Goal: Information Seeking & Learning: Learn about a topic

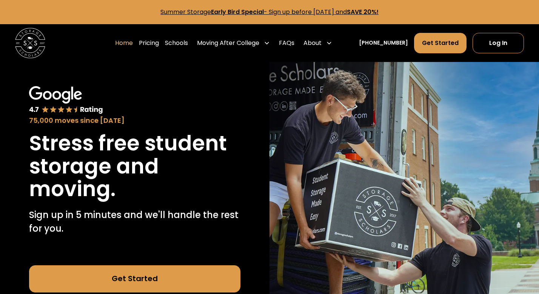
click at [188, 274] on link "Get Started" at bounding box center [134, 278] width 211 height 27
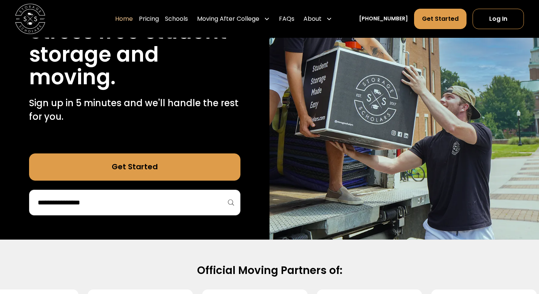
scroll to position [112, 0]
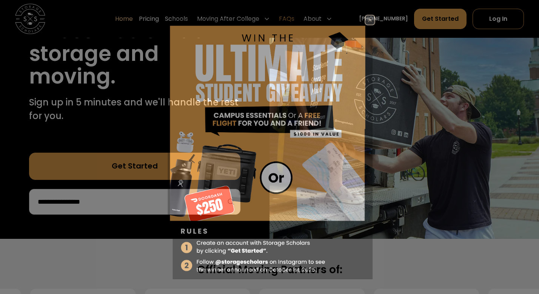
click at [302, 15] on img at bounding box center [269, 150] width 211 height 271
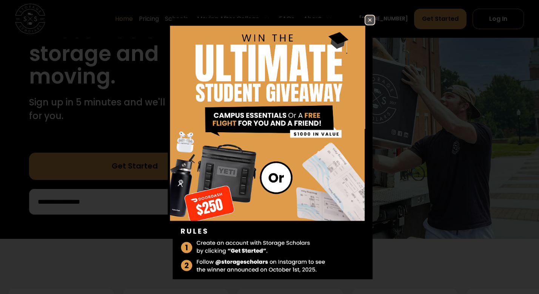
click at [370, 18] on img at bounding box center [369, 19] width 9 height 9
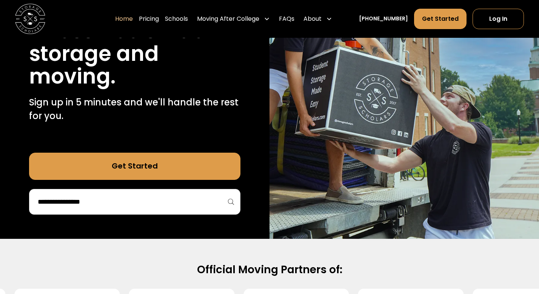
click at [287, 18] on div "Home Pricing Schools Moving After College Commercial Moving Post Grad Moving Ge…" at bounding box center [225, 18] width 220 height 21
click at [294, 17] on link "FAQs" at bounding box center [286, 18] width 15 height 21
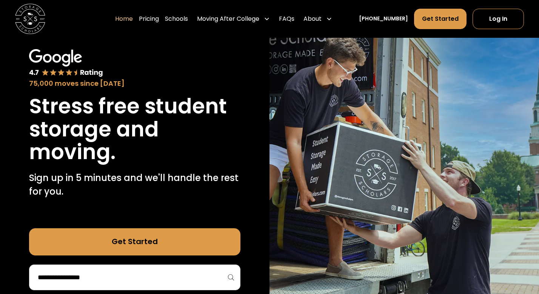
scroll to position [35, 0]
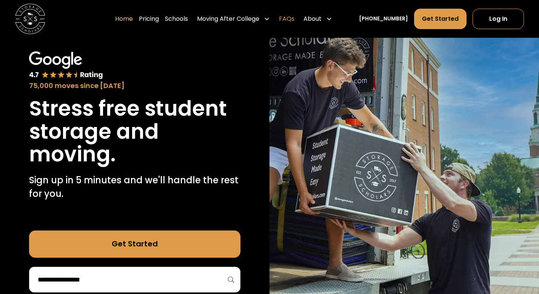
click at [293, 17] on link "FAQs" at bounding box center [286, 18] width 15 height 21
